Goal: Task Accomplishment & Management: Complete application form

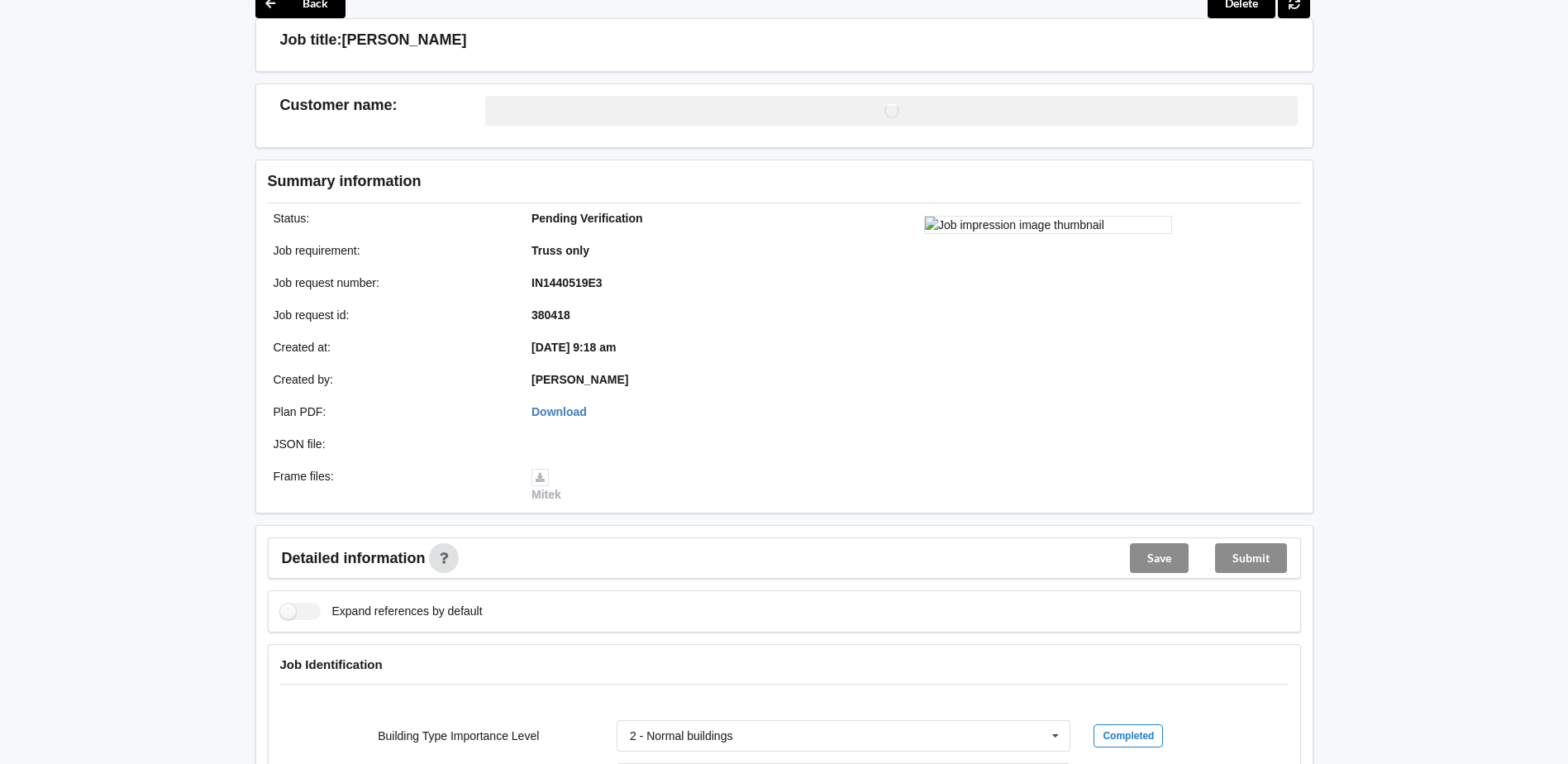
scroll to position [579, 0]
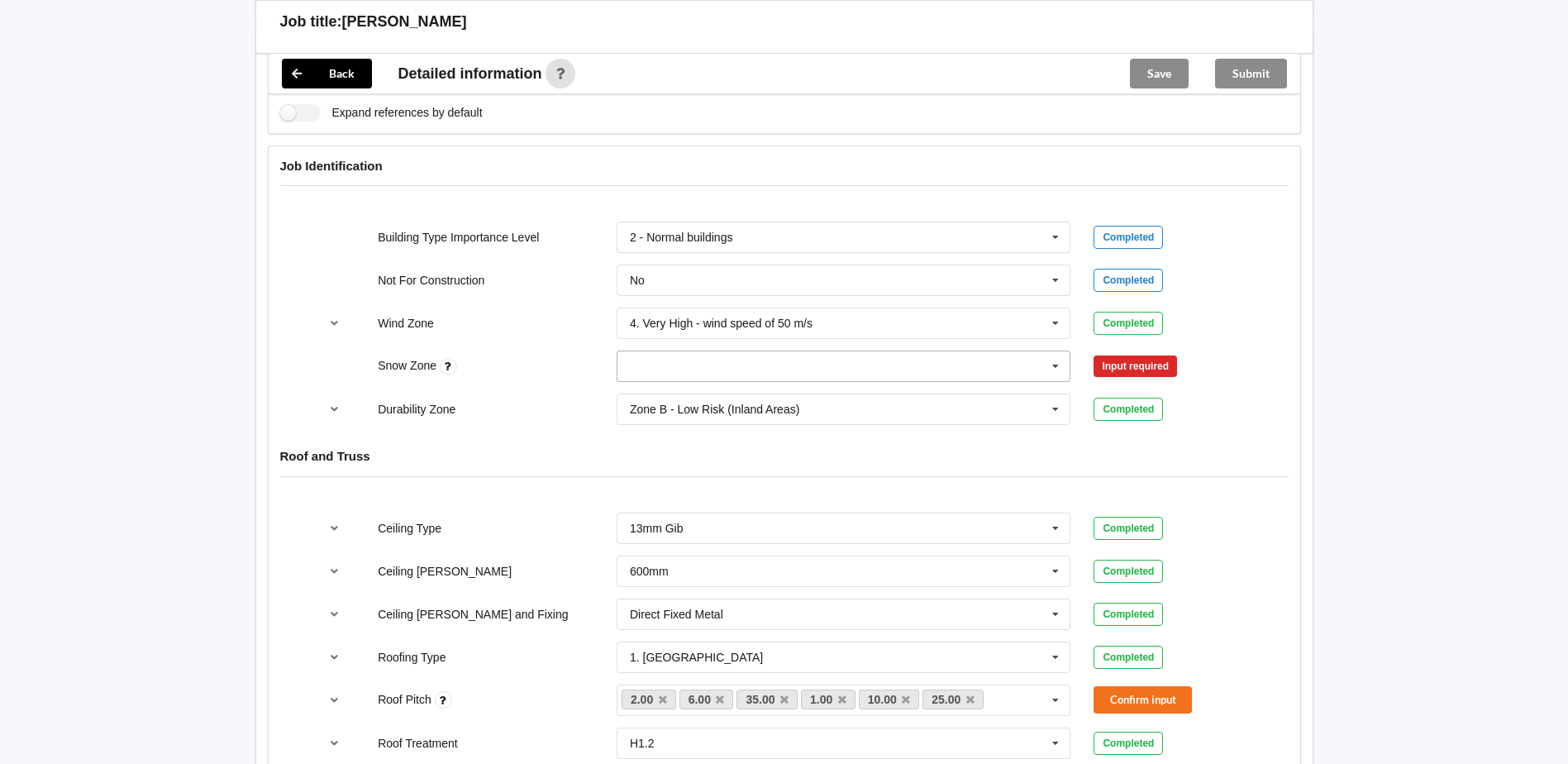
click at [722, 361] on input "text" at bounding box center [844, 366] width 453 height 30
drag, startPoint x: 682, startPoint y: 559, endPoint x: 794, endPoint y: 472, distance: 141.8
click at [683, 557] on div "N5" at bounding box center [844, 549] width 453 height 30
click at [1105, 373] on button "Confirm input" at bounding box center [1142, 366] width 98 height 27
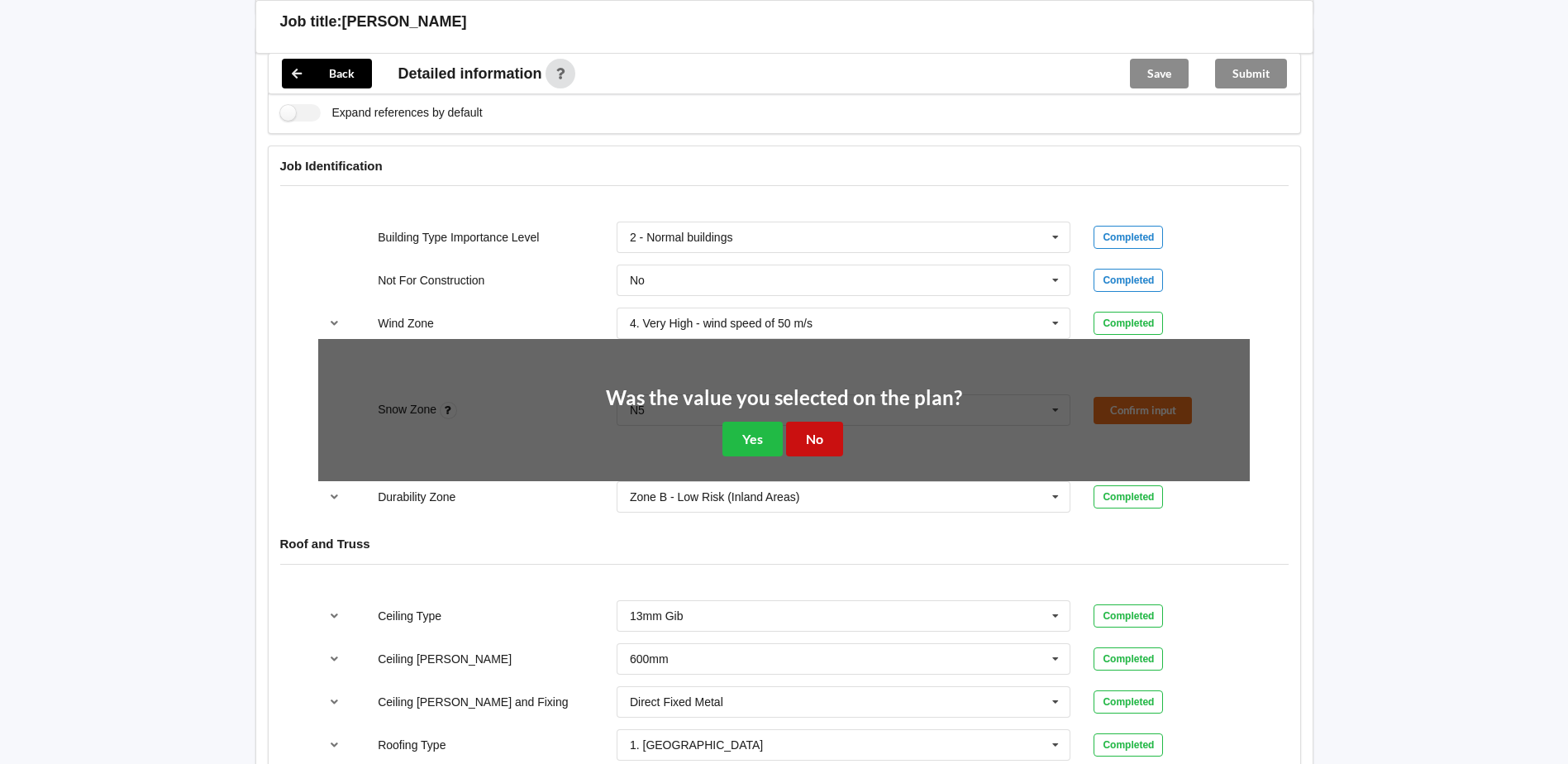
click at [793, 446] on button "No" at bounding box center [815, 439] width 57 height 34
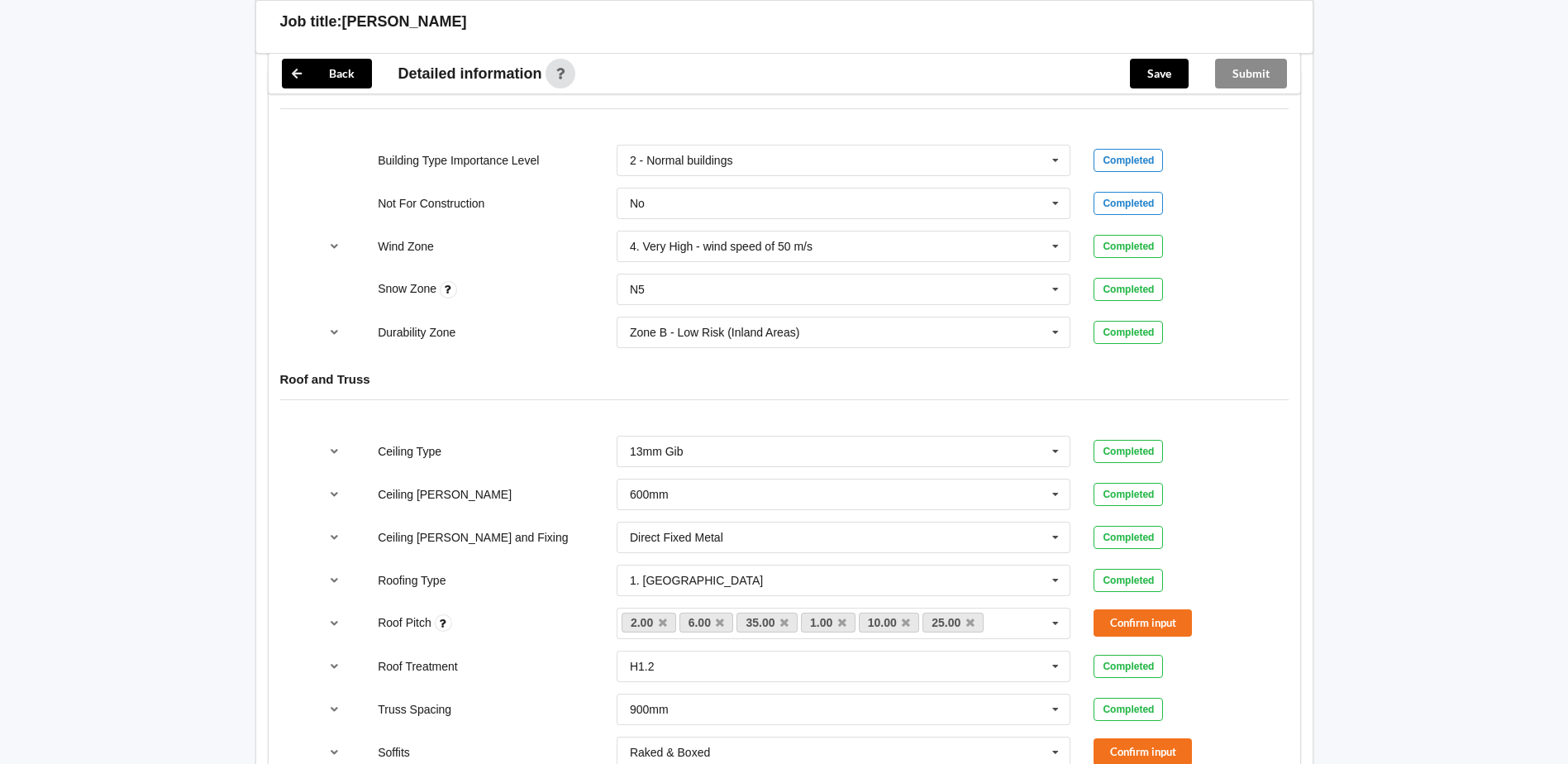
scroll to position [744, 0]
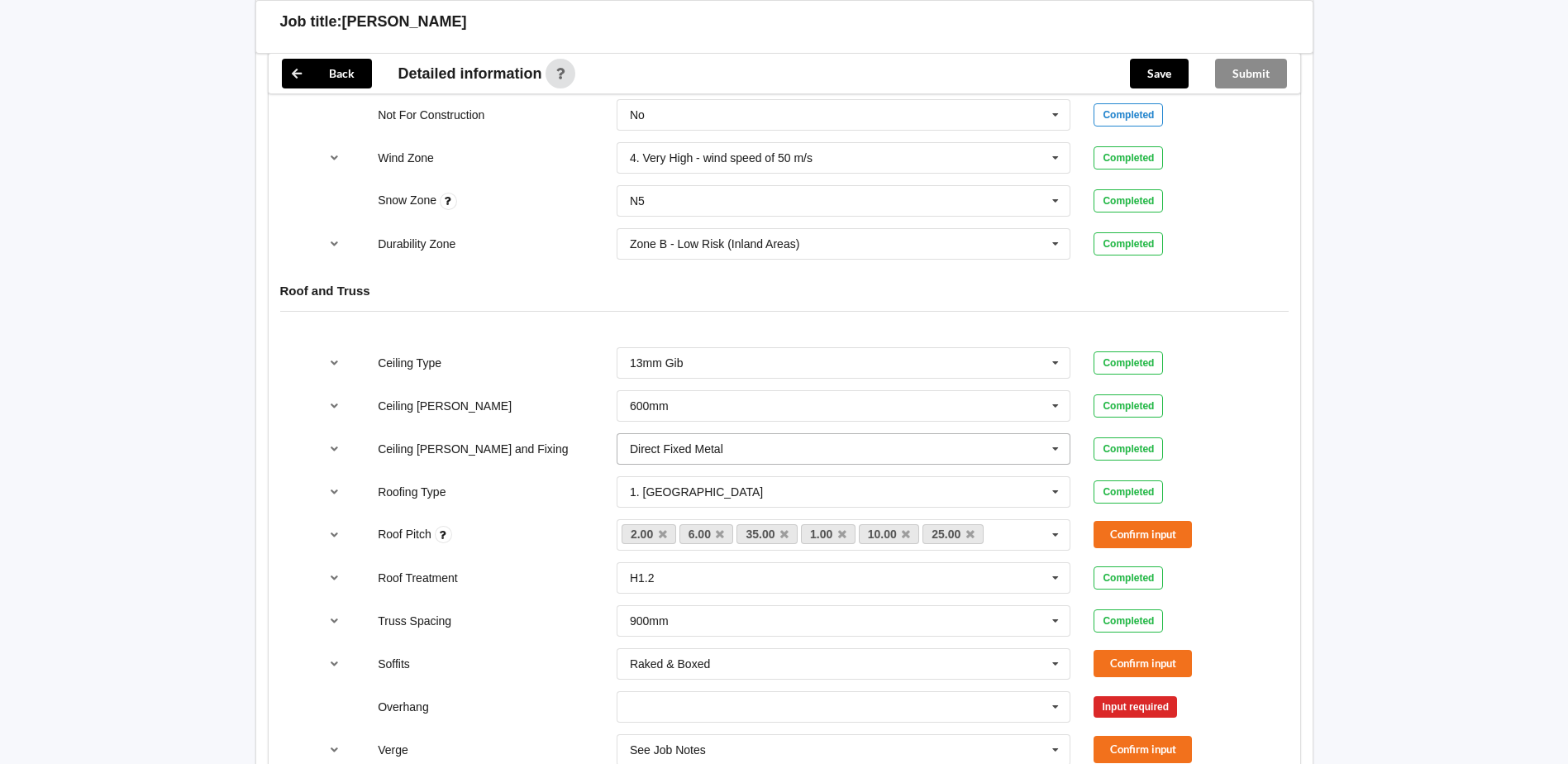
click at [765, 448] on input "text" at bounding box center [844, 448] width 453 height 30
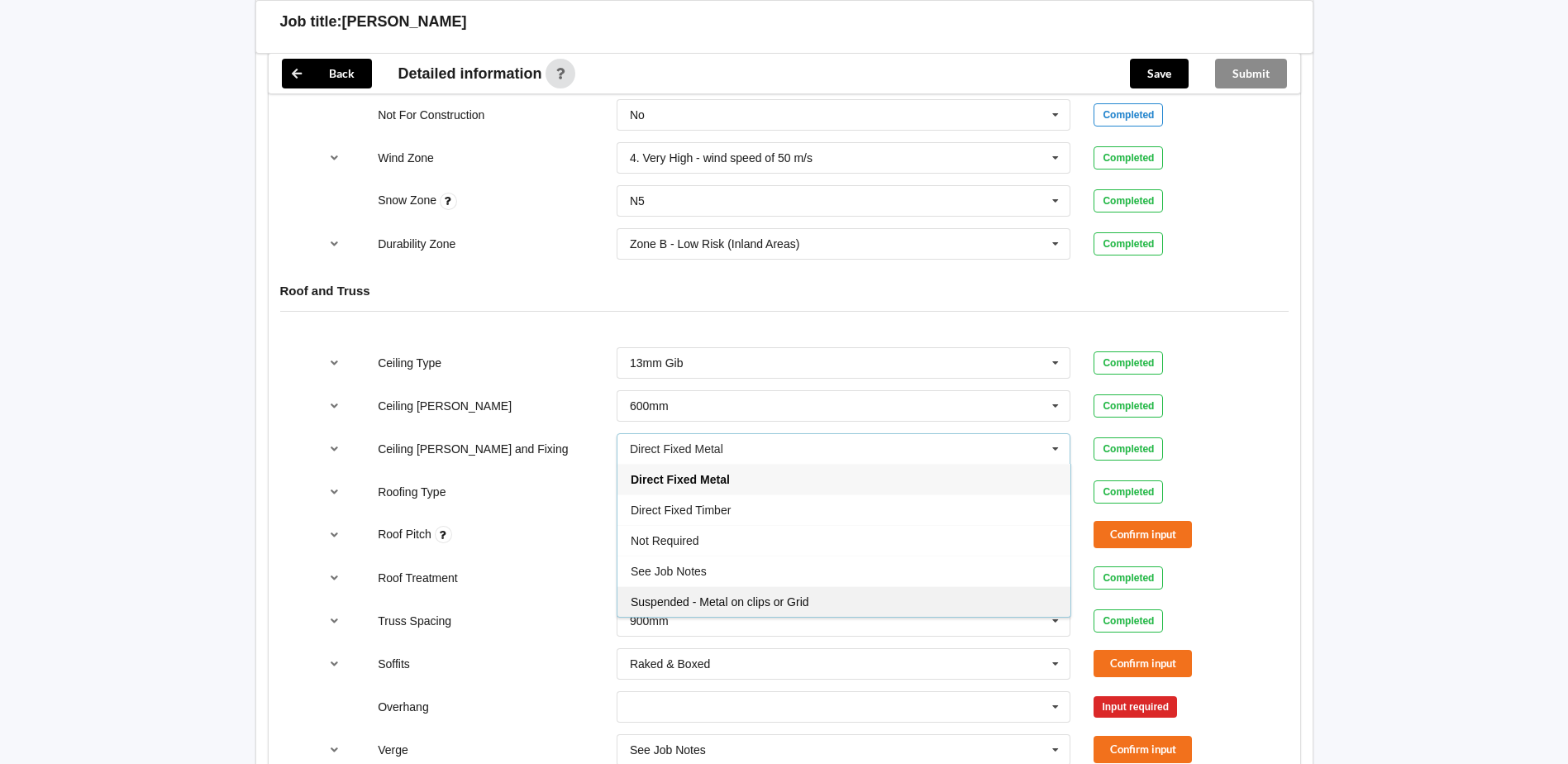
click at [744, 593] on div "Suspended - Metal on clips or Grid" at bounding box center [844, 600] width 453 height 30
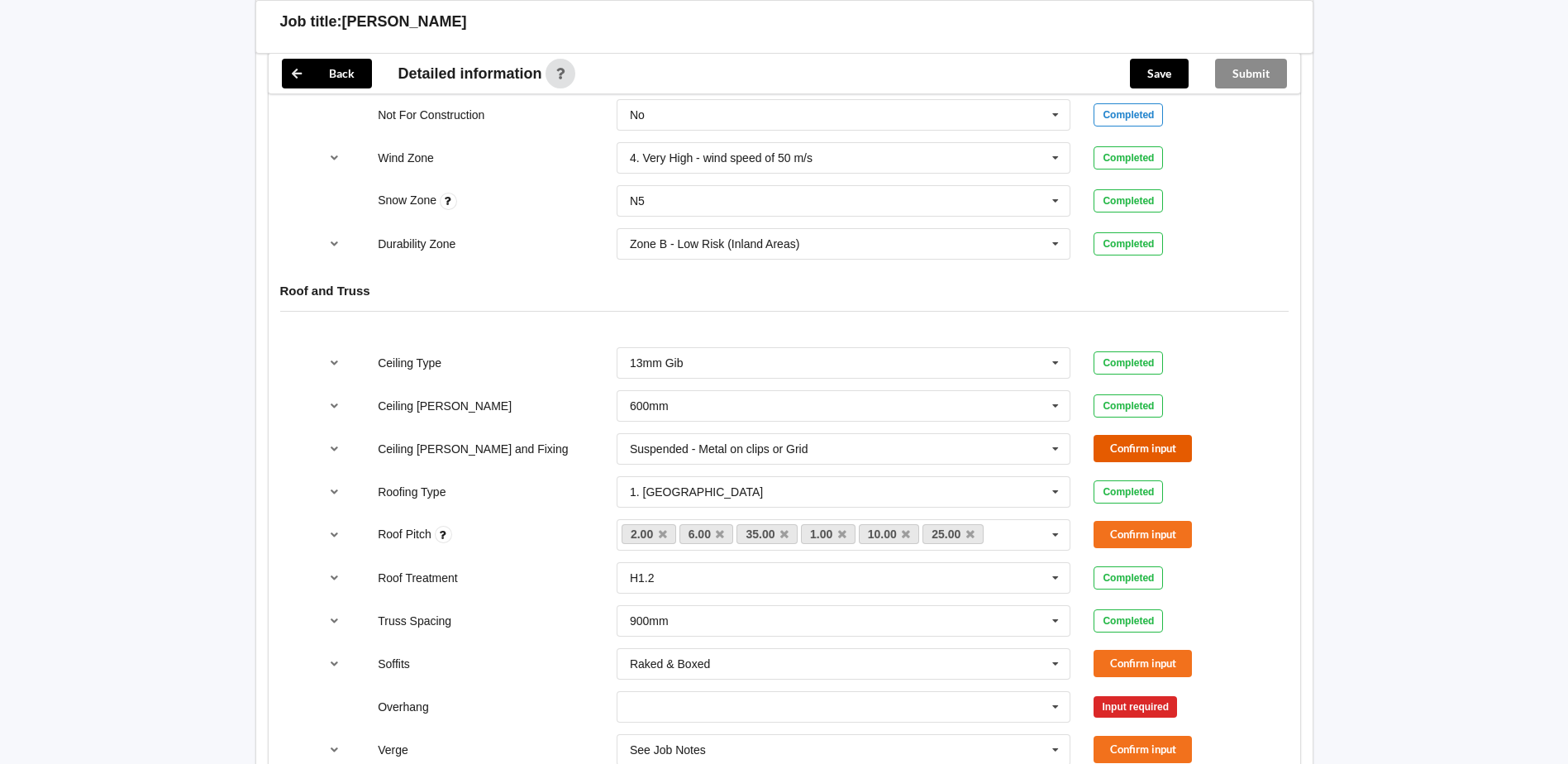
click at [1106, 449] on button "Confirm input" at bounding box center [1142, 448] width 98 height 27
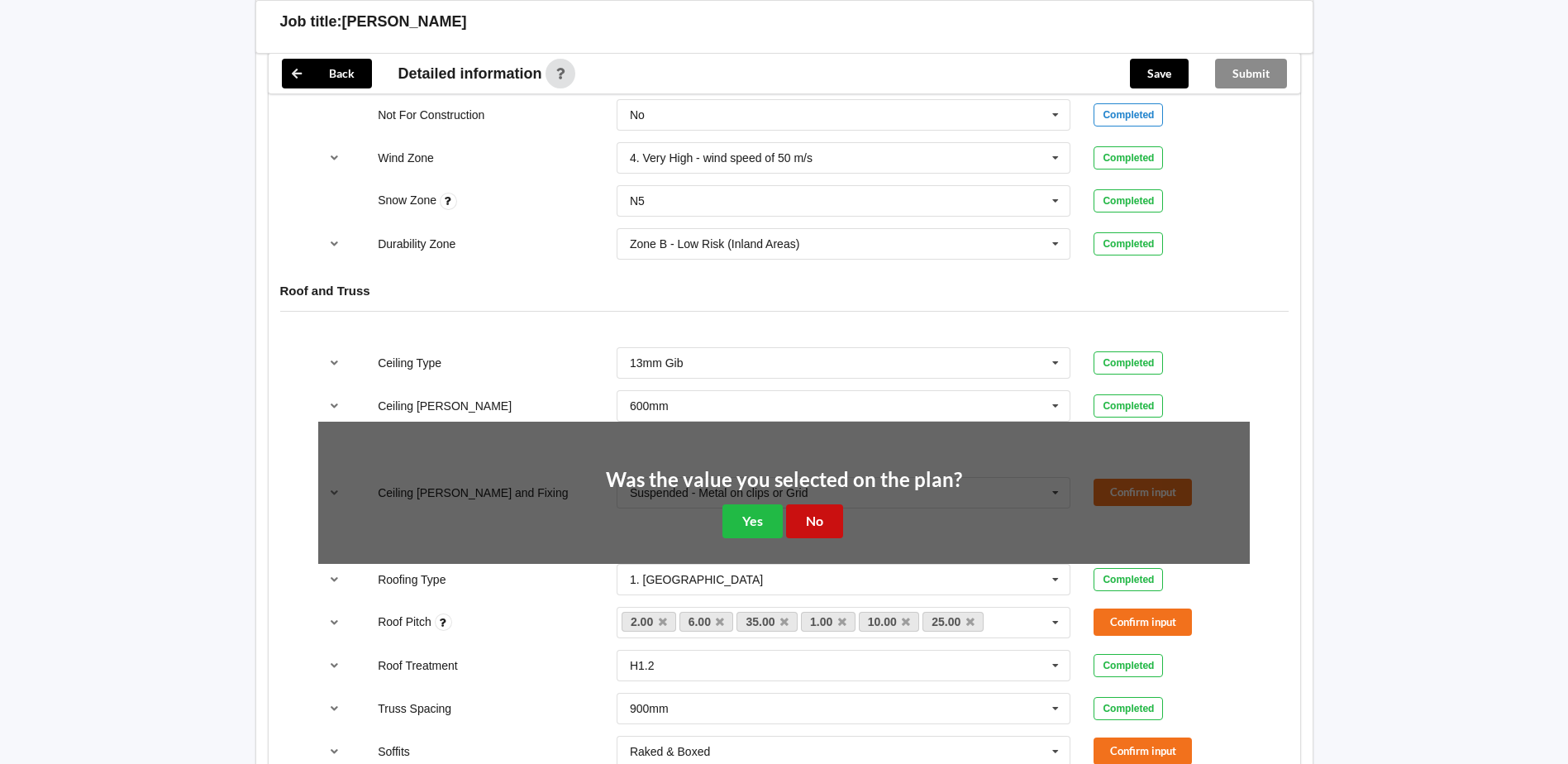
click at [817, 516] on button "No" at bounding box center [815, 520] width 57 height 34
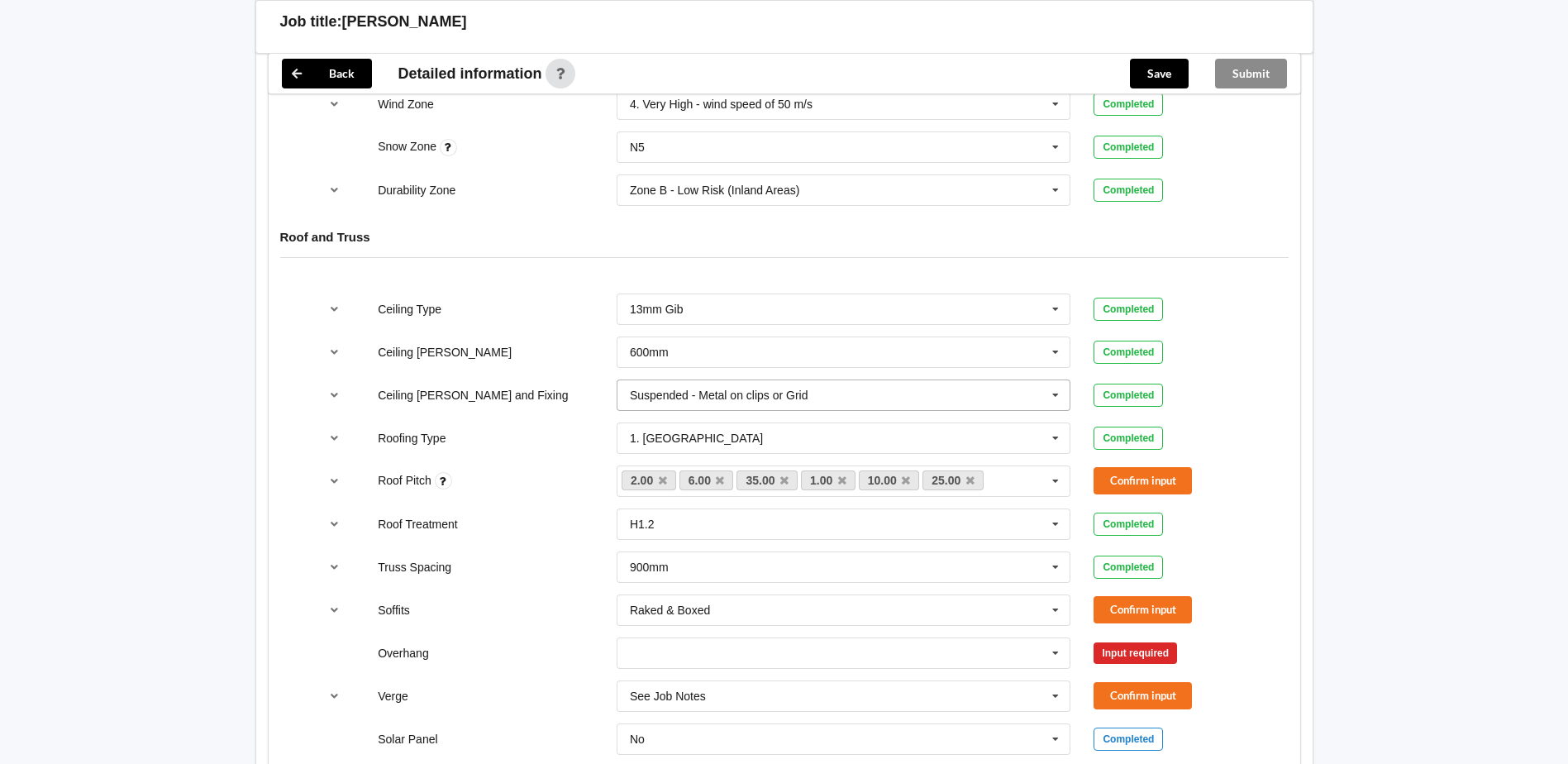
scroll to position [826, 0]
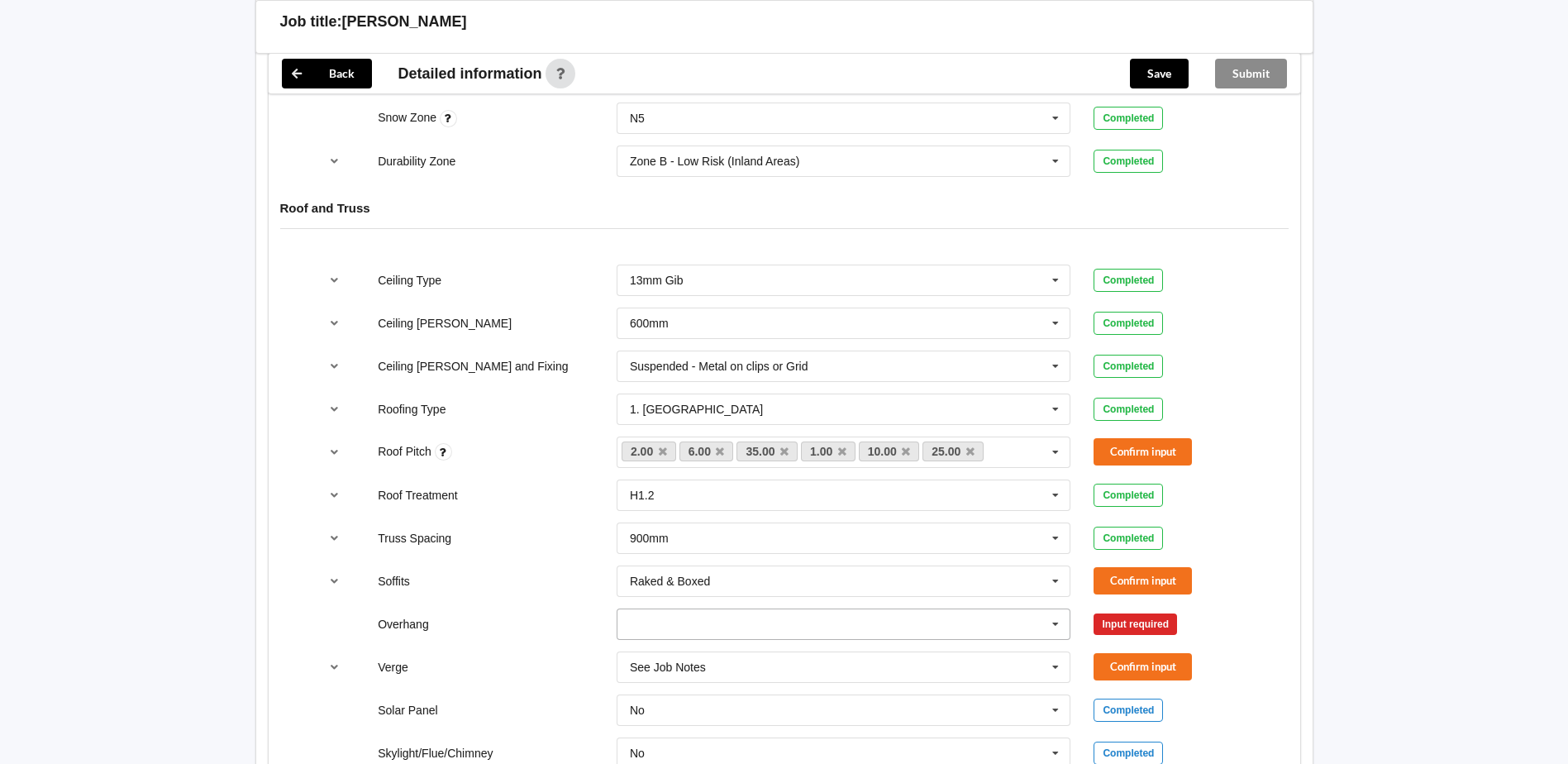
click at [712, 630] on input "text" at bounding box center [844, 624] width 453 height 30
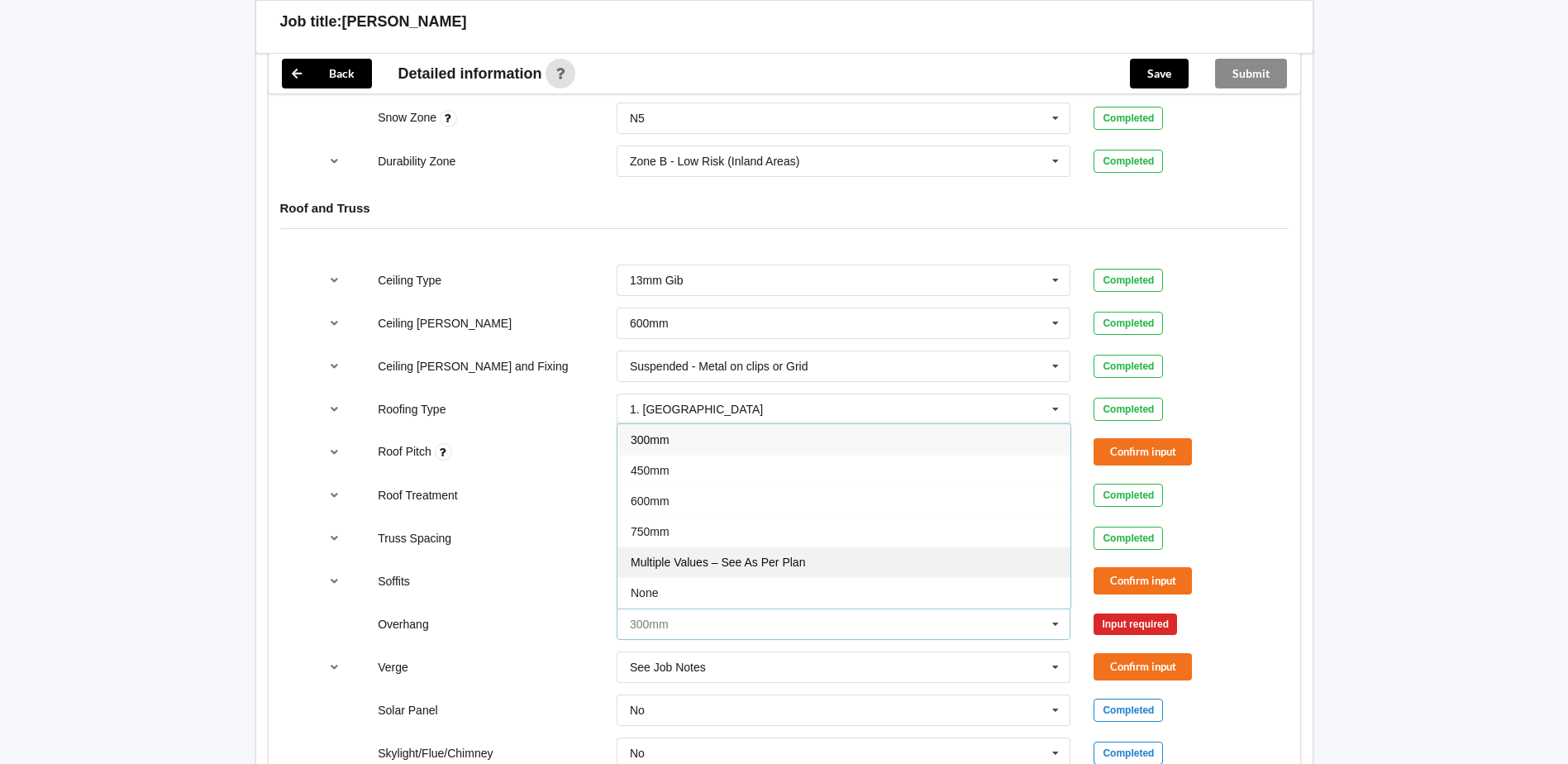
scroll to position [30, 0]
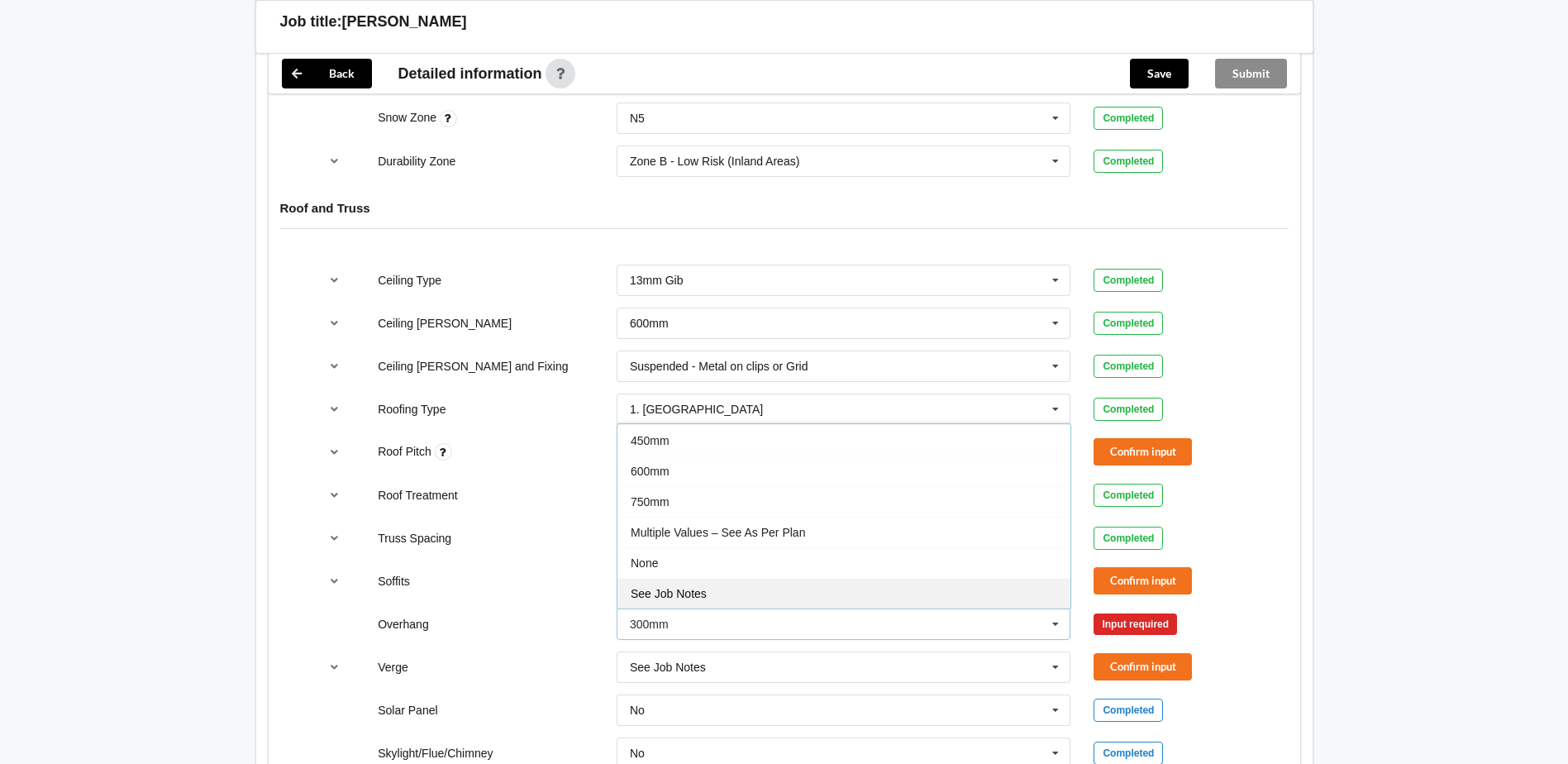
click at [718, 588] on div "See Job Notes" at bounding box center [844, 592] width 453 height 30
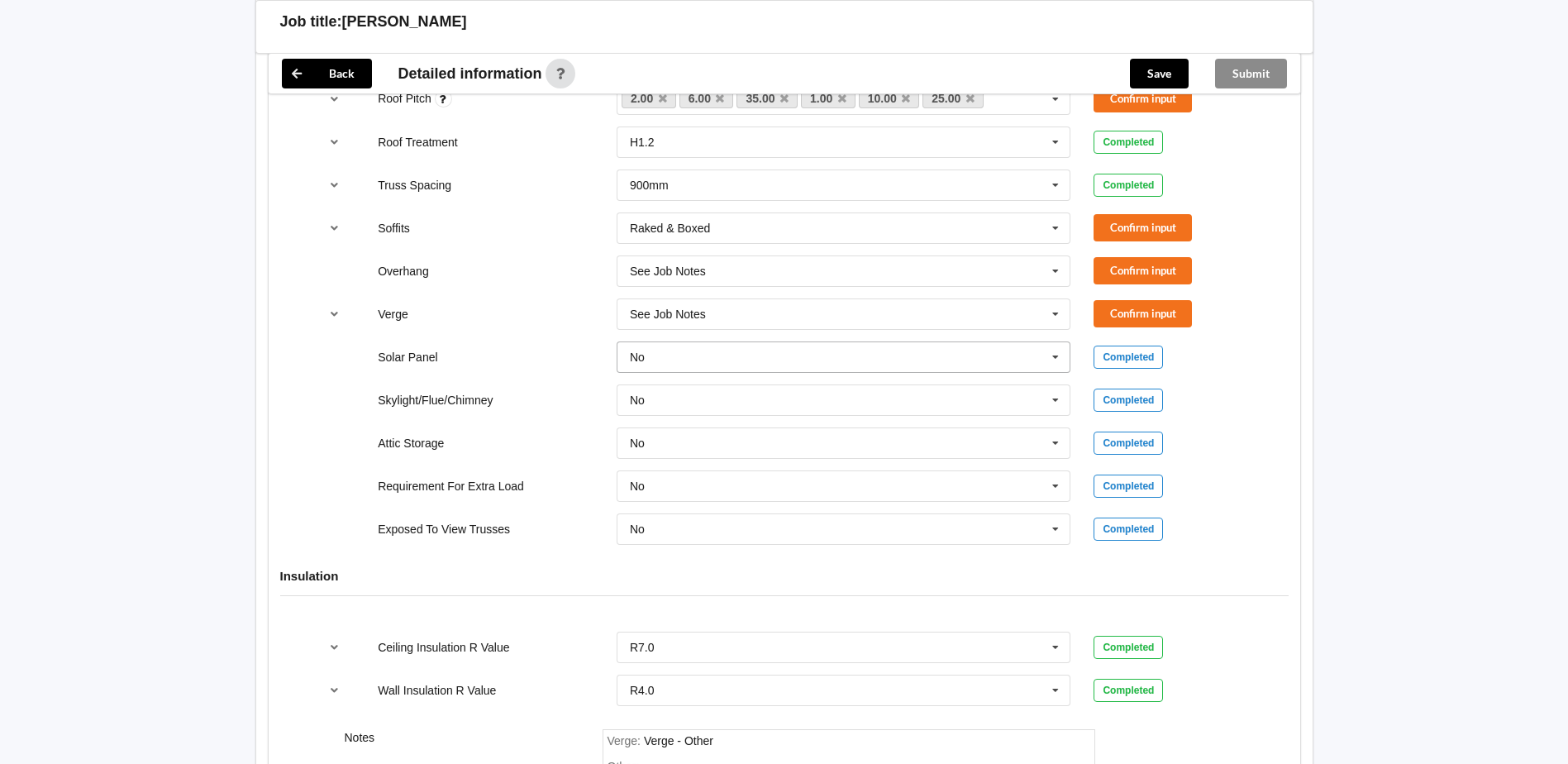
scroll to position [1158, 0]
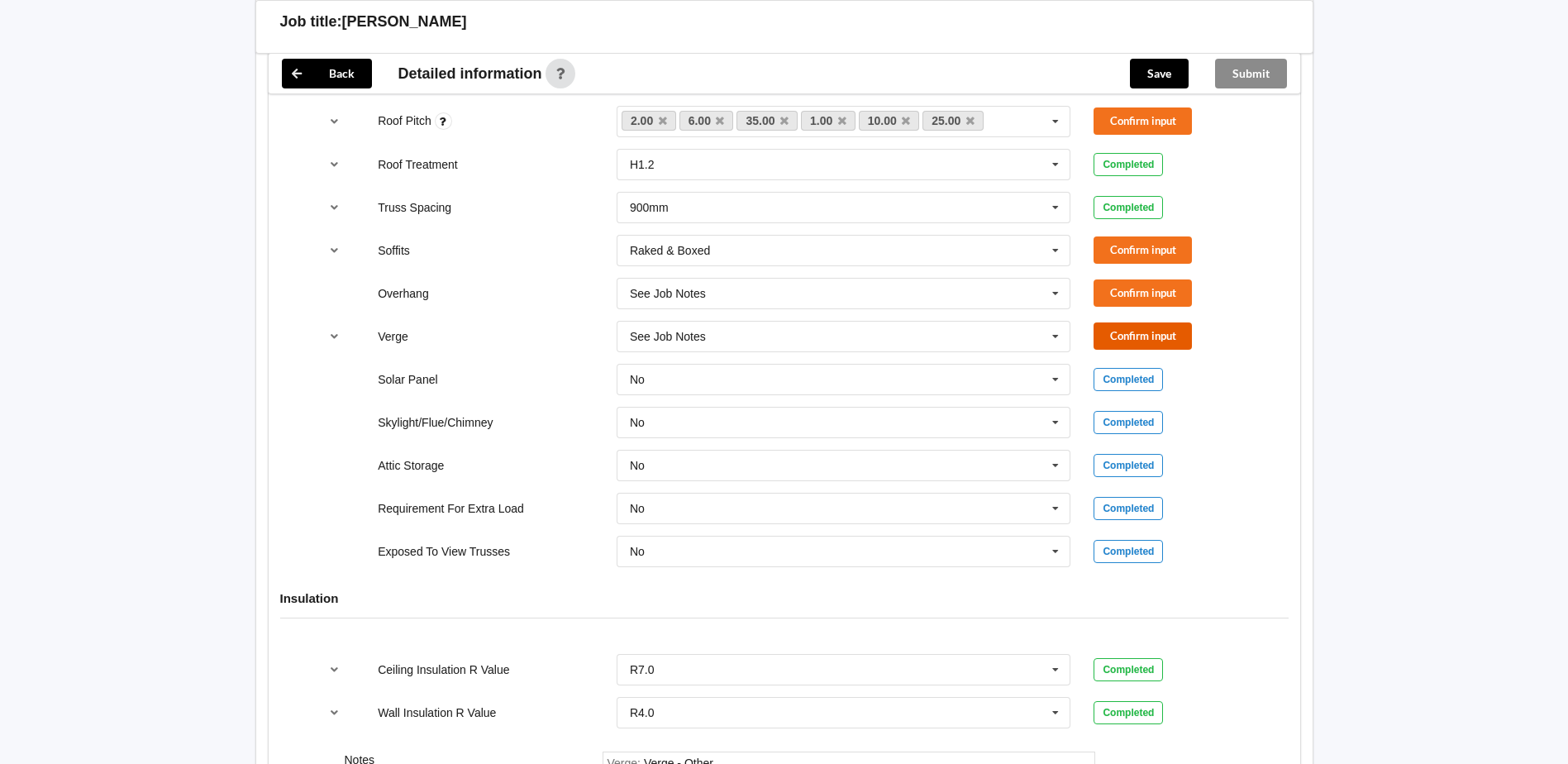
click at [1114, 348] on button "Confirm input" at bounding box center [1142, 336] width 98 height 27
click at [1113, 298] on button "Confirm input" at bounding box center [1142, 293] width 98 height 27
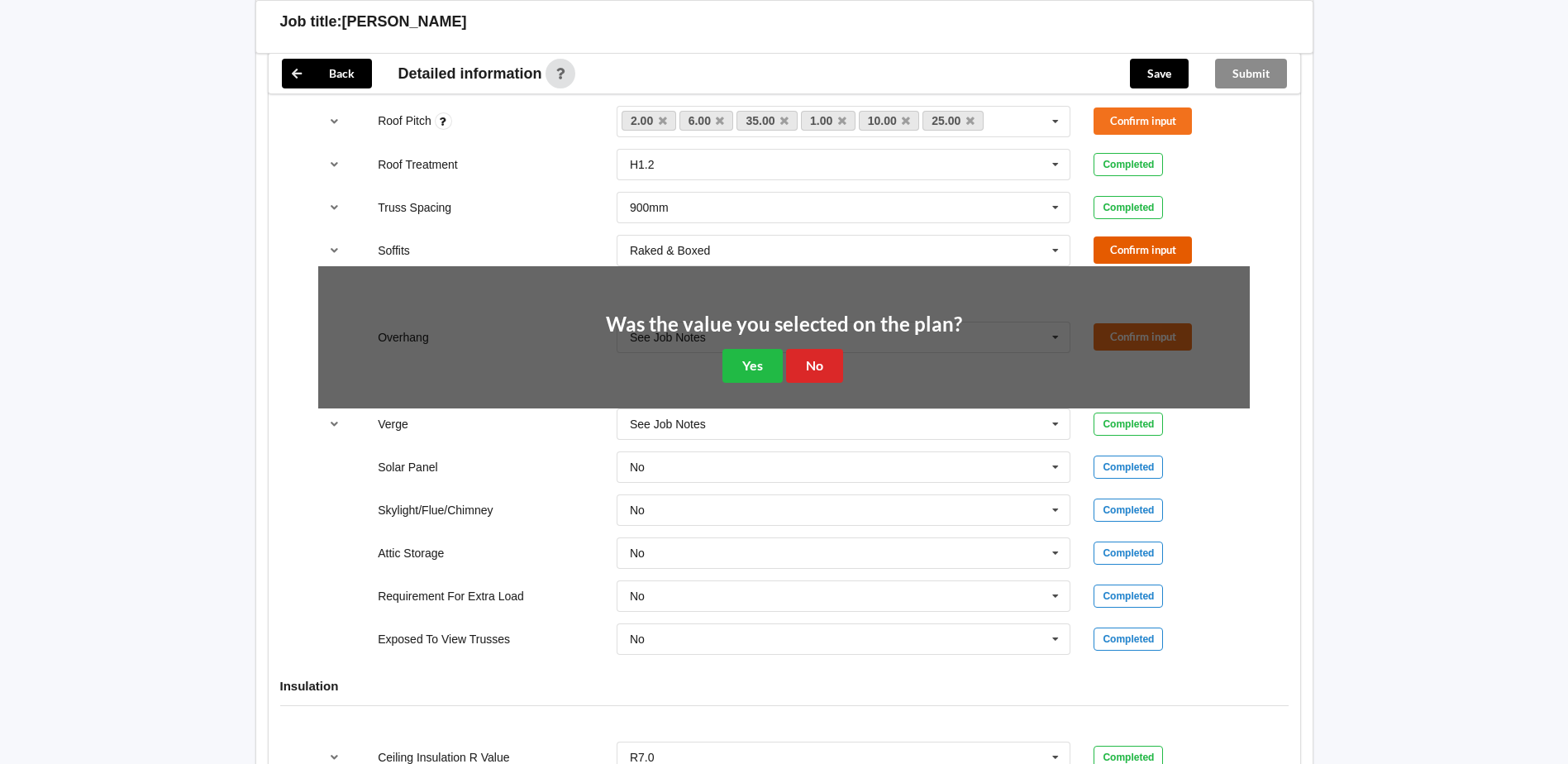
click at [1113, 253] on button "Confirm input" at bounding box center [1142, 250] width 98 height 27
click at [799, 365] on button "No" at bounding box center [815, 365] width 57 height 34
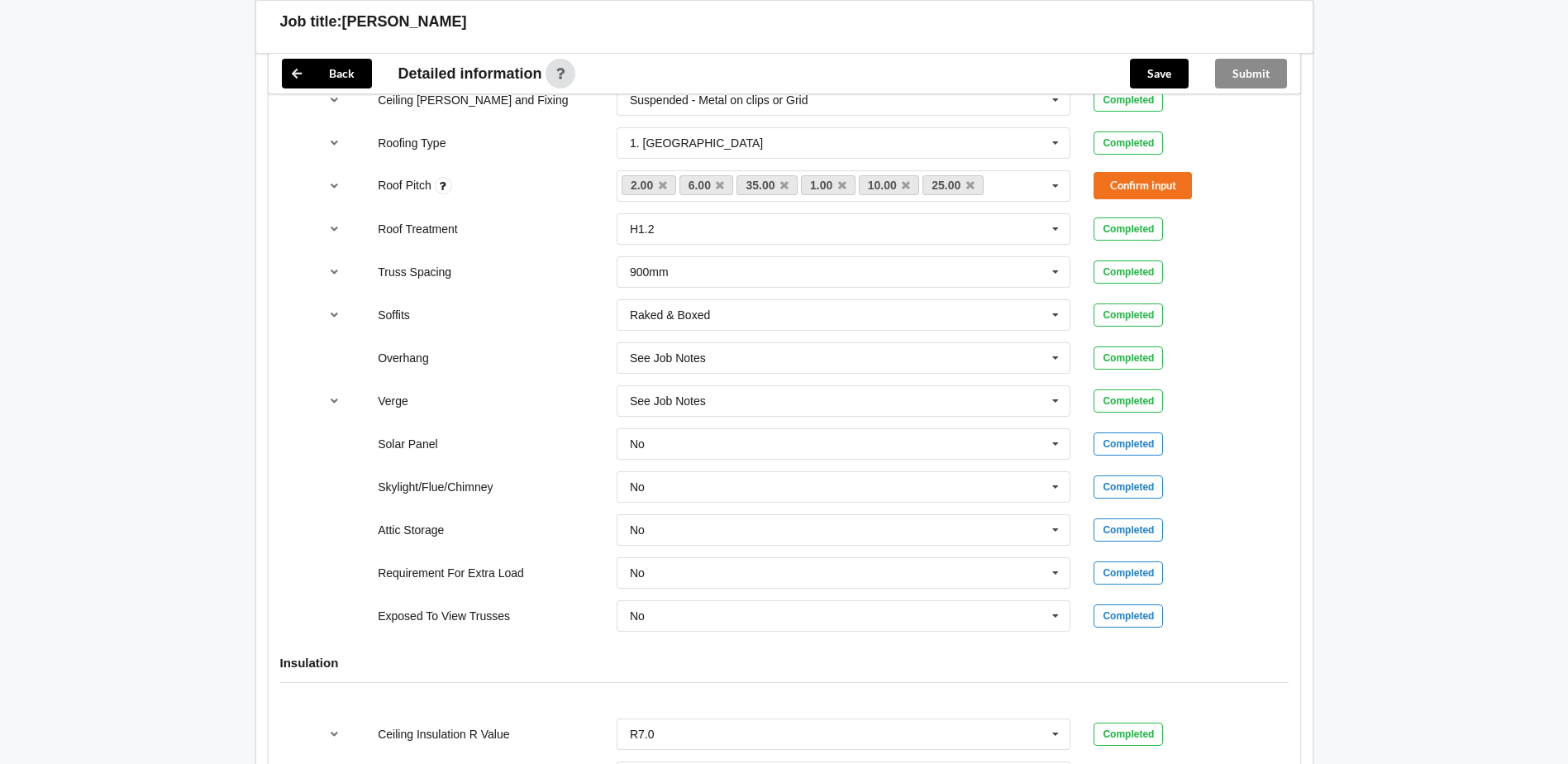
scroll to position [992, 0]
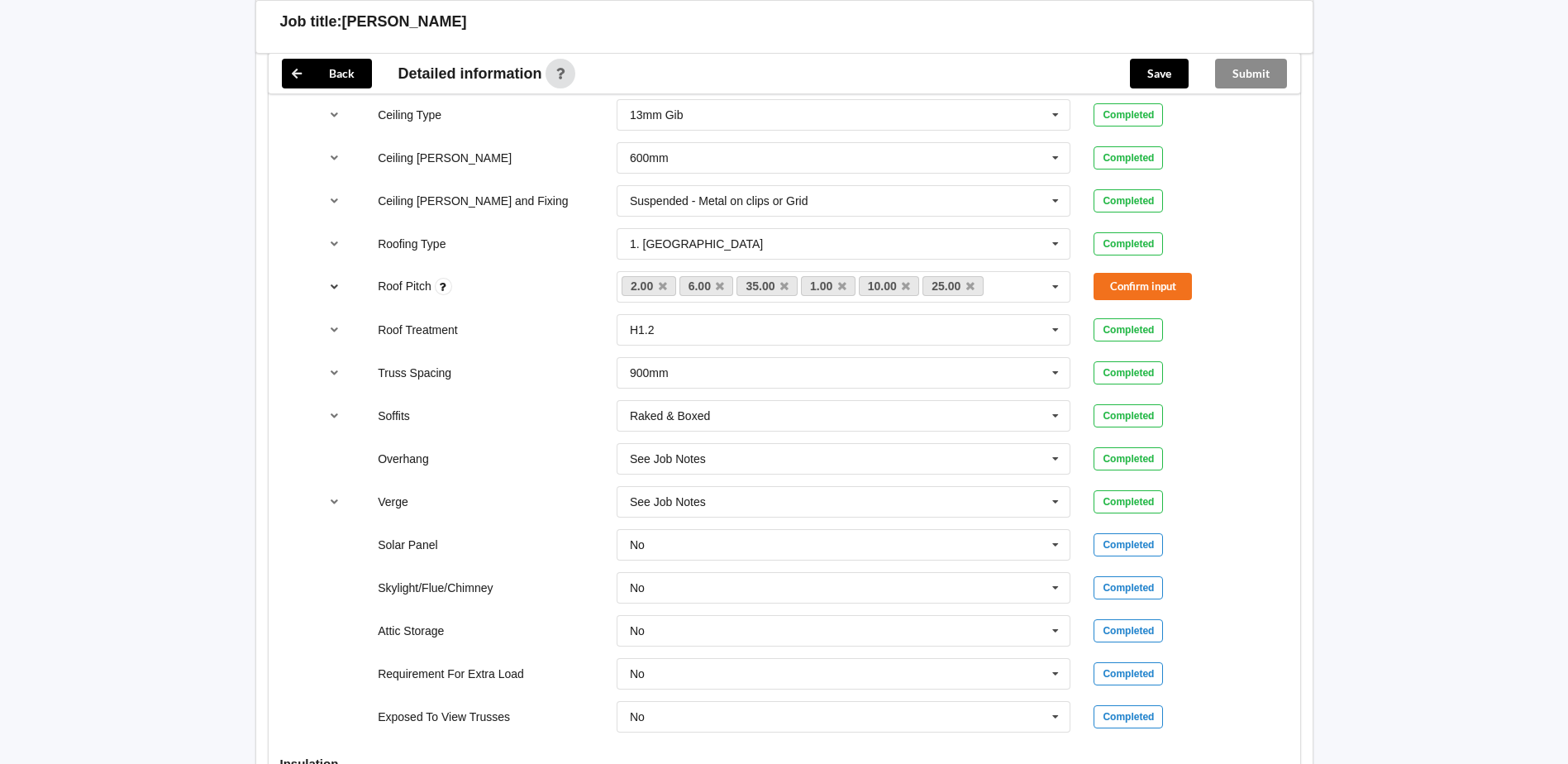
click at [329, 287] on icon "reference-toggle" at bounding box center [334, 286] width 14 height 10
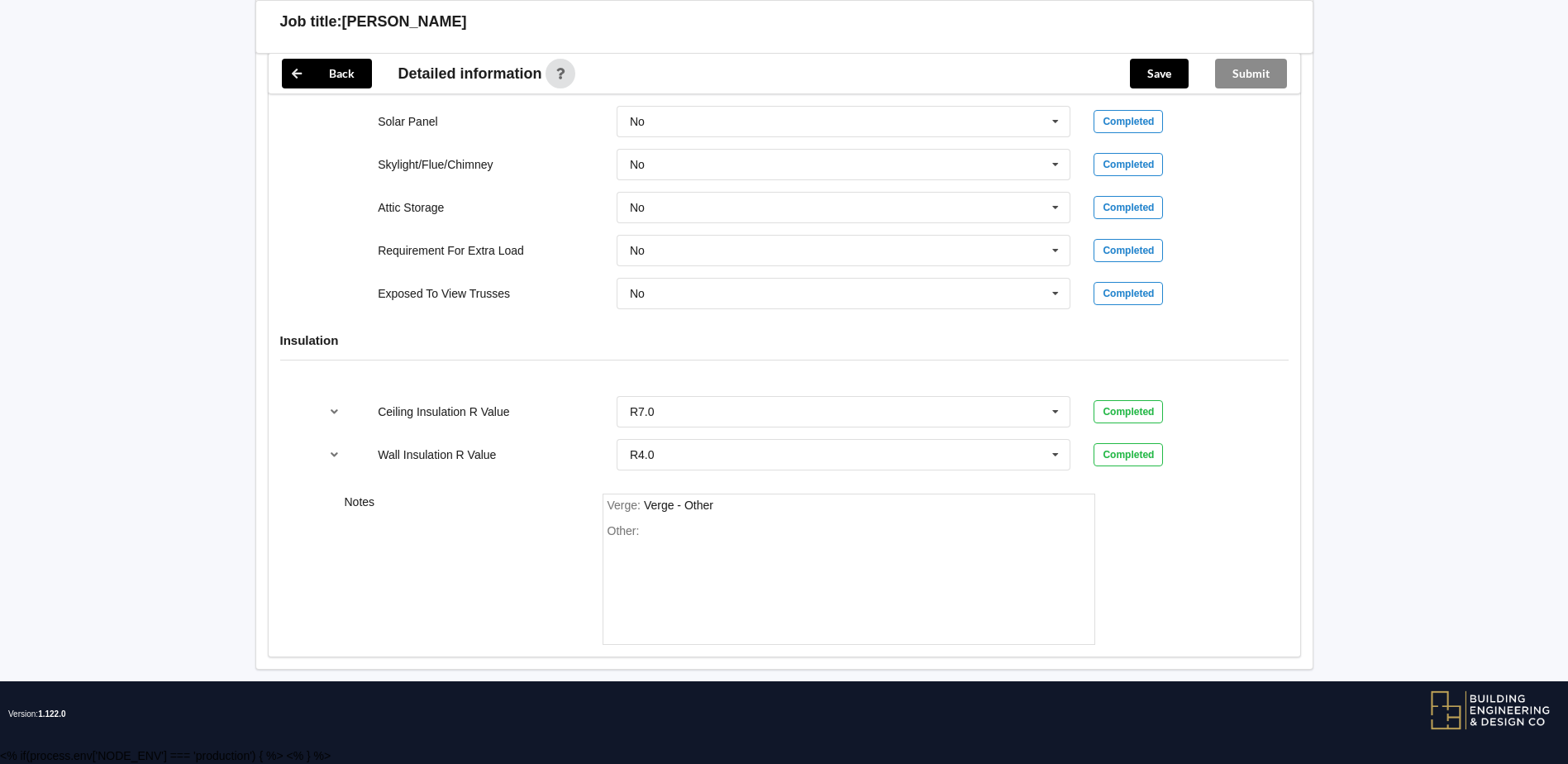
scroll to position [2728, 0]
click at [1144, 73] on button "Save" at bounding box center [1160, 73] width 58 height 30
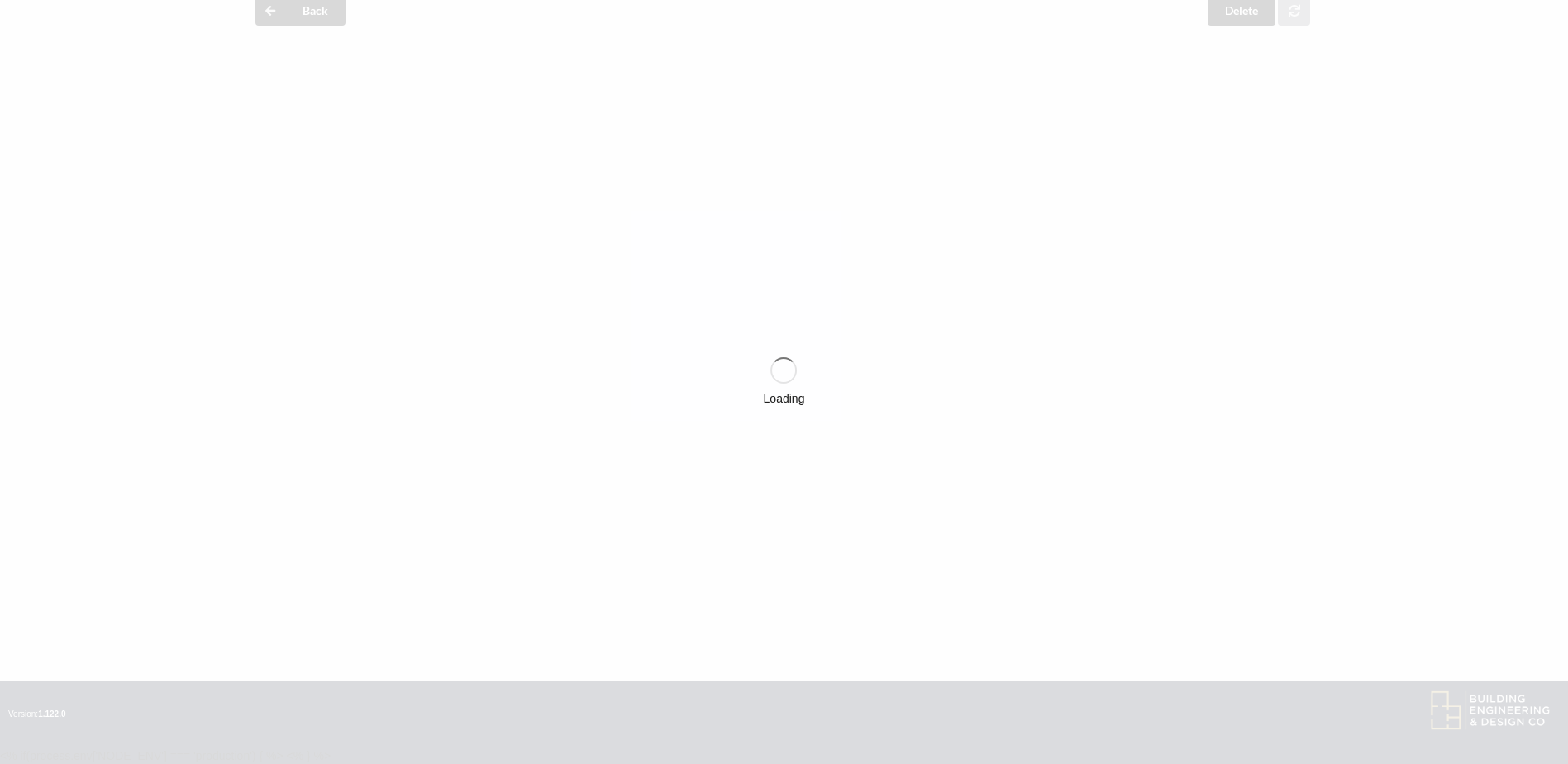
scroll to position [1415, 0]
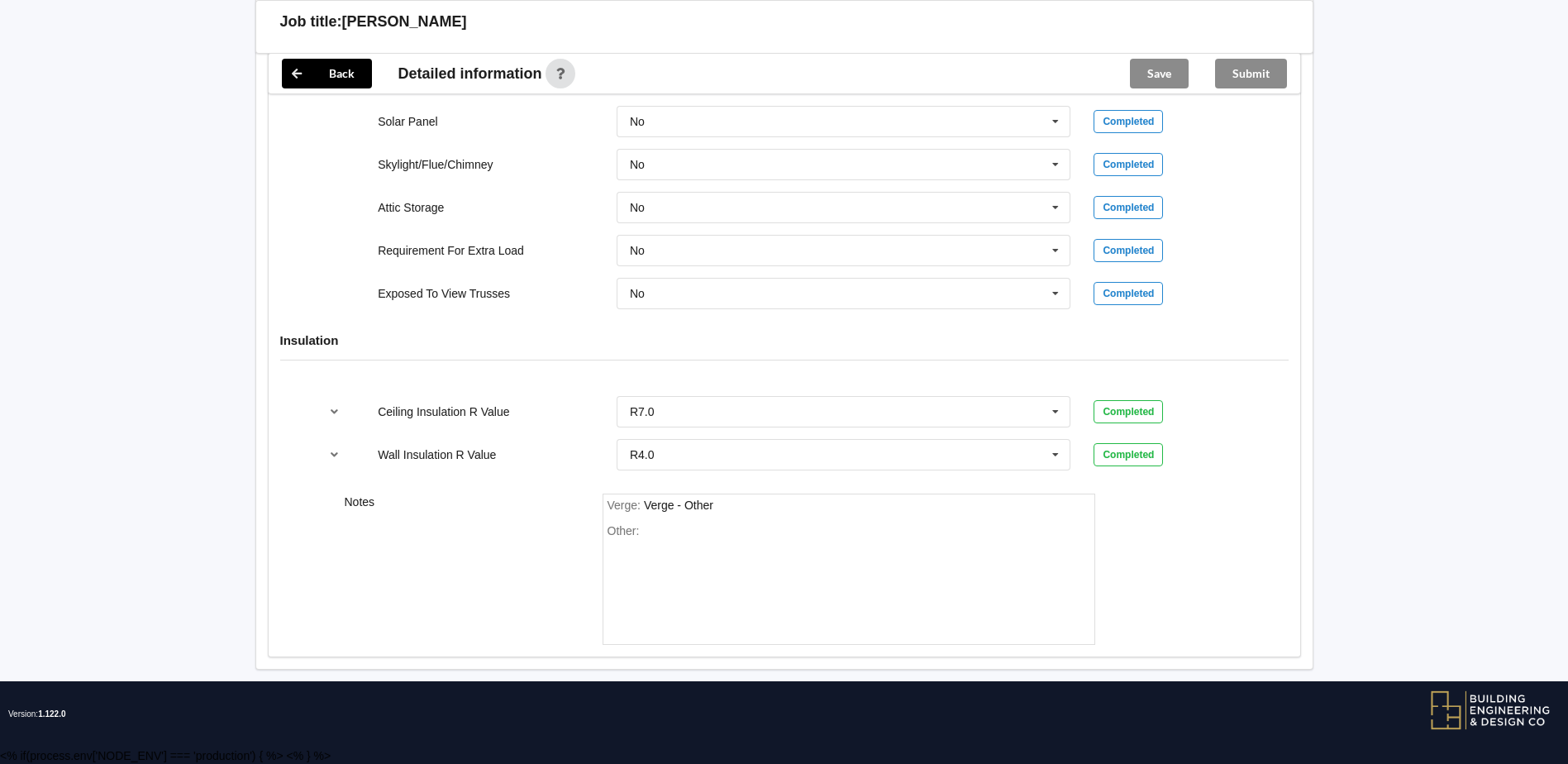
click at [1256, 68] on div "Submit" at bounding box center [1250, 73] width 98 height 40
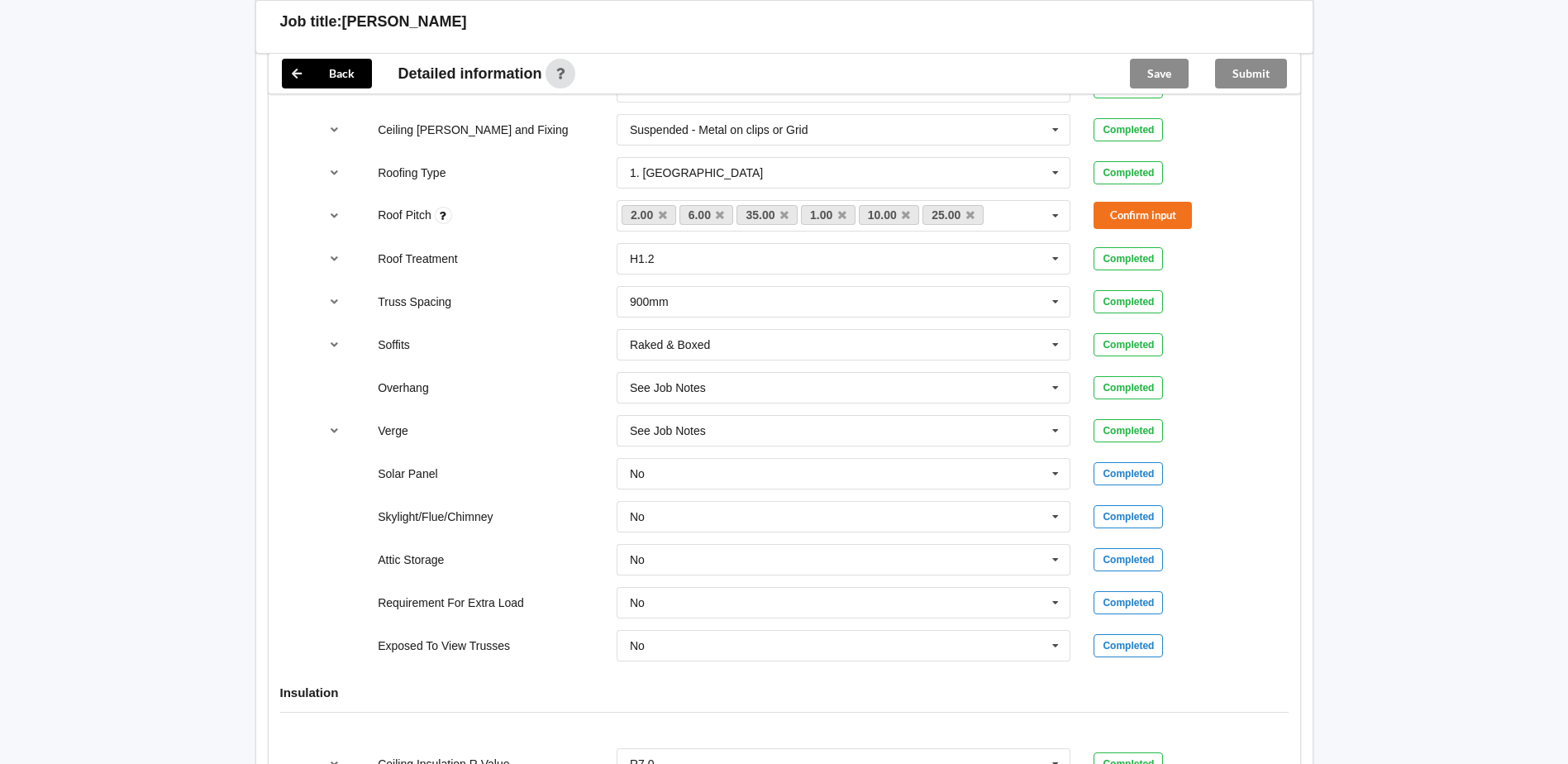
scroll to position [919, 0]
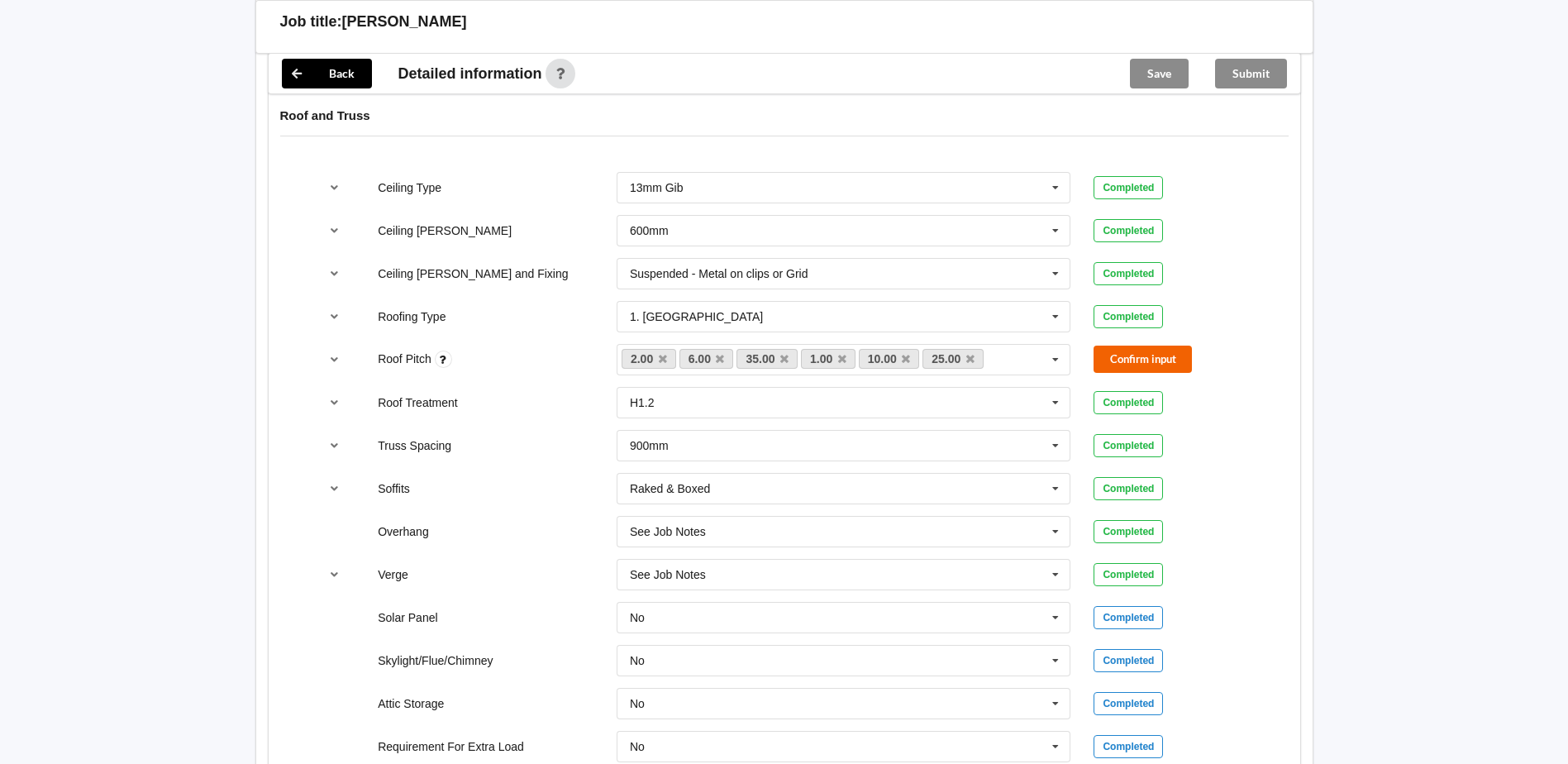
click at [1157, 344] on div "Roof Pitch 2.00 6.00 35.00 1.00 10.00 25.00 None Confirm input" at bounding box center [784, 360] width 955 height 55
click at [1158, 356] on button "Confirm input" at bounding box center [1142, 360] width 98 height 27
click at [1169, 71] on button "Save" at bounding box center [1160, 73] width 58 height 30
click at [1265, 71] on div "Submit" at bounding box center [1250, 73] width 98 height 40
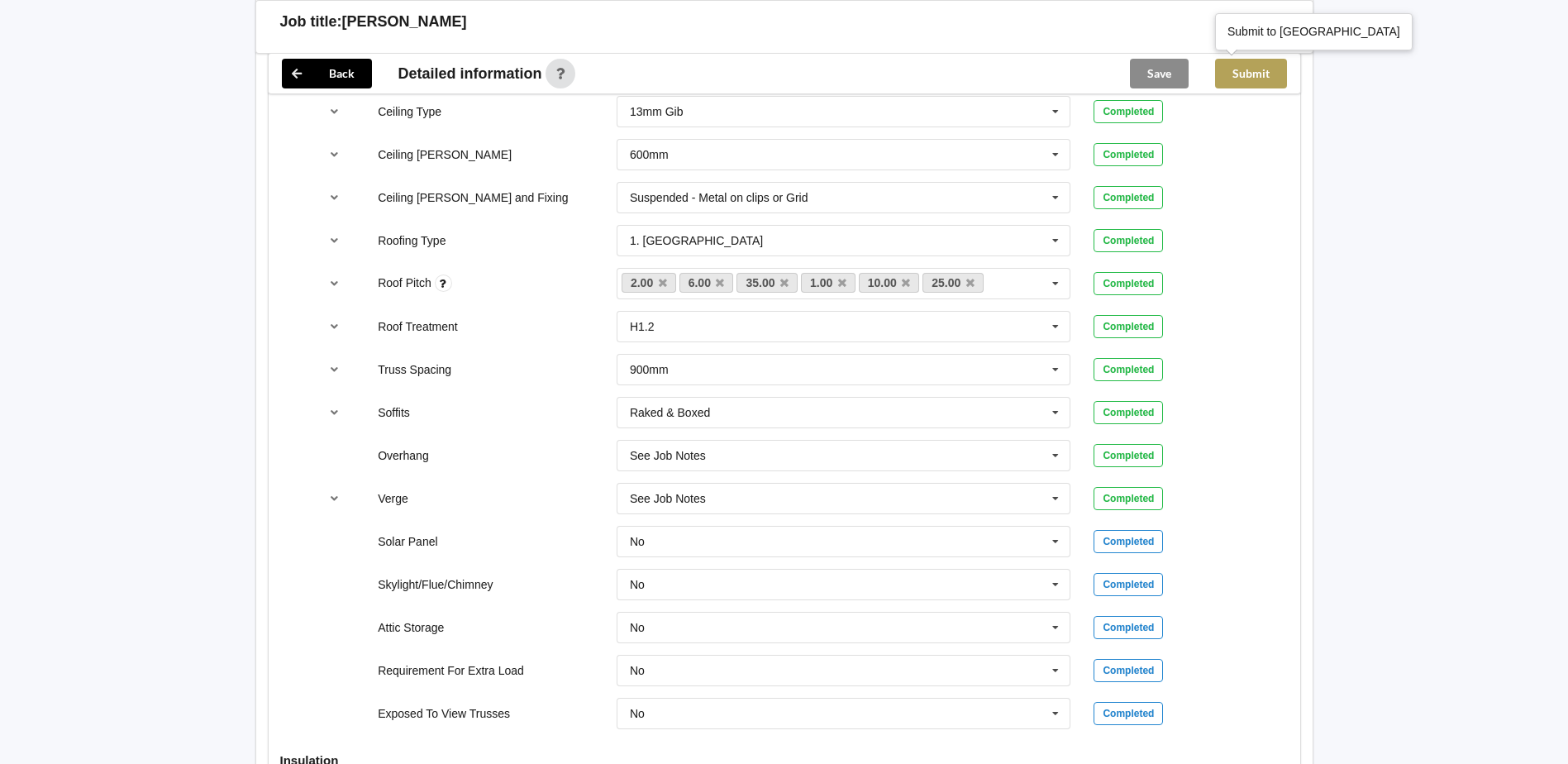
click at [1260, 72] on button "Submit" at bounding box center [1251, 73] width 72 height 30
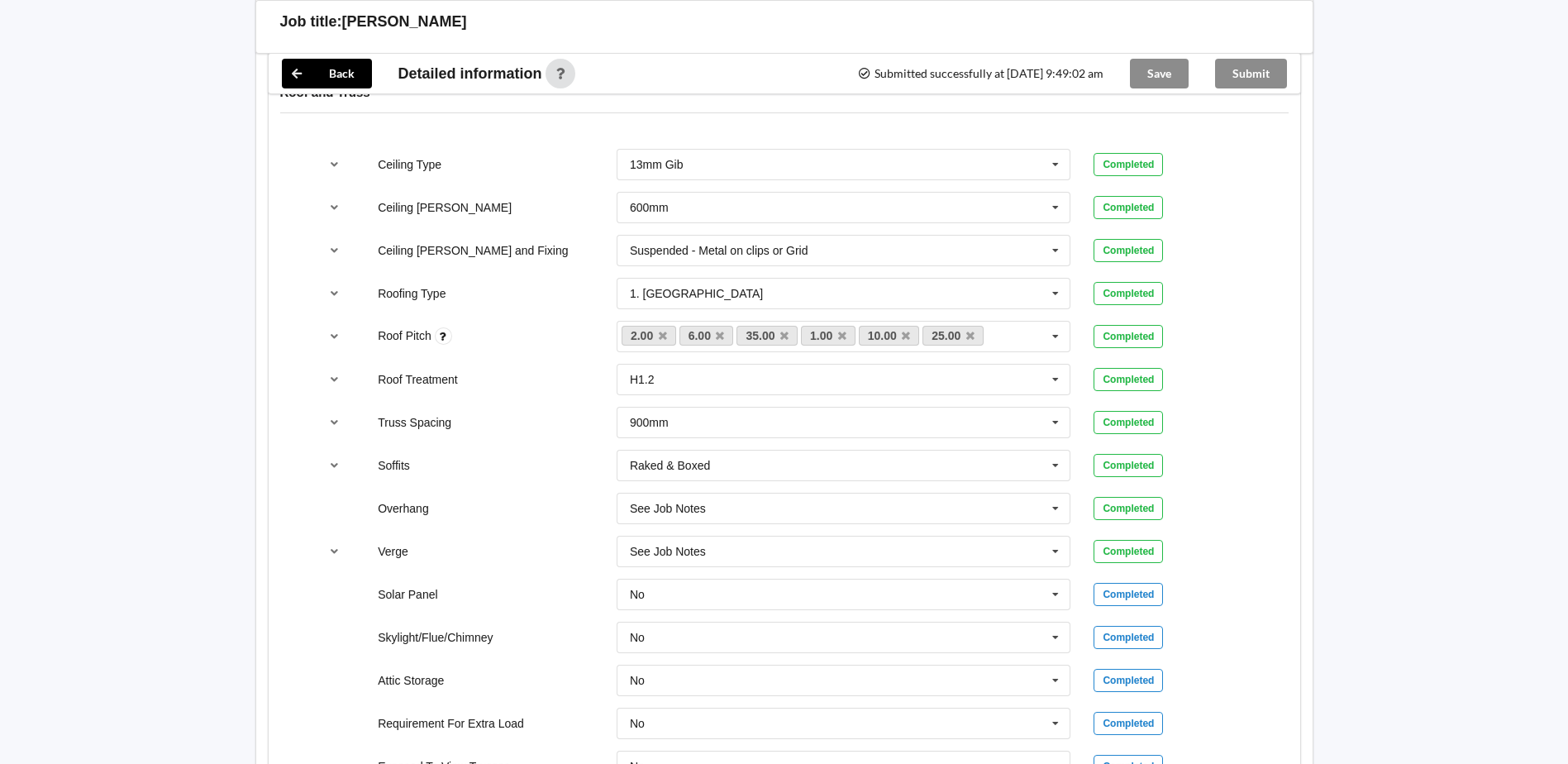
scroll to position [836, 0]
